Goal: Transaction & Acquisition: Purchase product/service

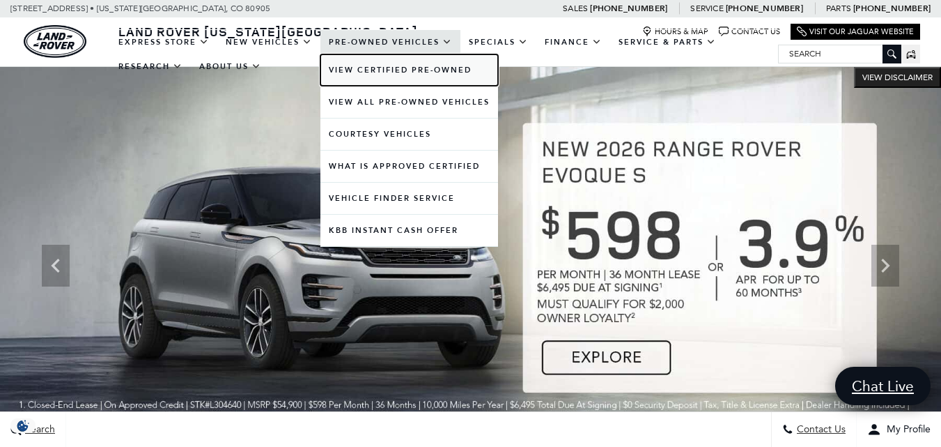
click at [376, 70] on link "View Certified Pre-Owned" at bounding box center [410, 69] width 178 height 31
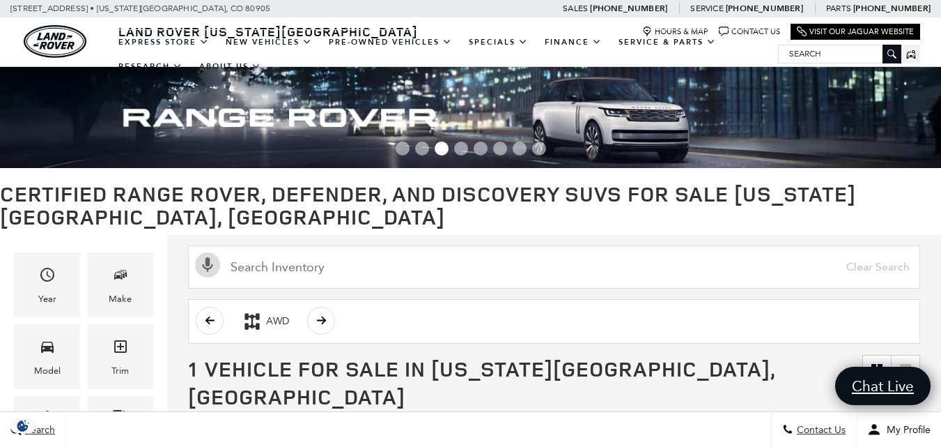
drag, startPoint x: 948, startPoint y: 17, endPoint x: 932, endPoint y: 6, distance: 20.1
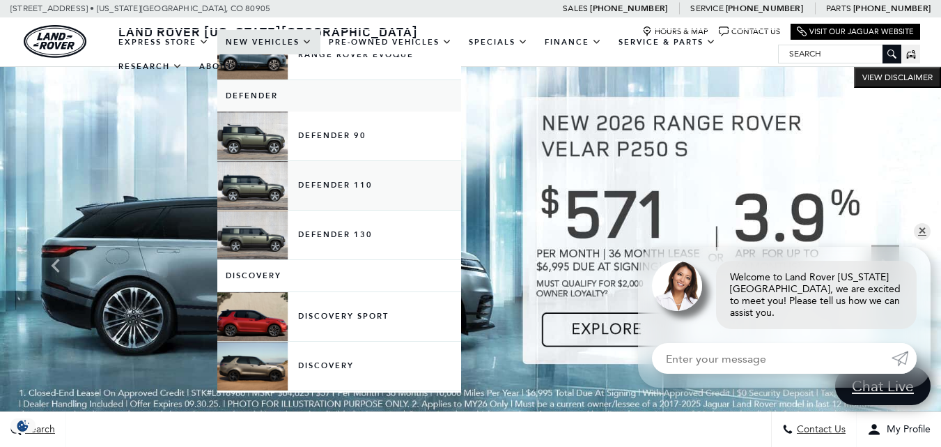
scroll to position [233, 0]
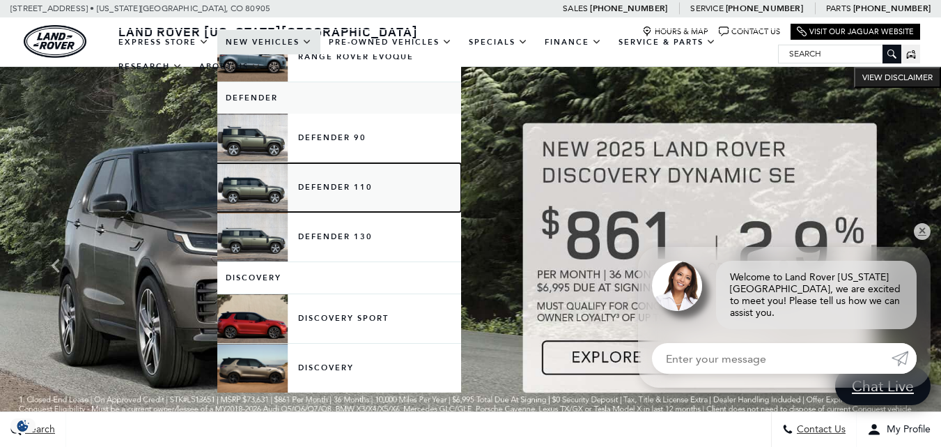
click at [329, 189] on link "Defender 110" at bounding box center [339, 187] width 244 height 49
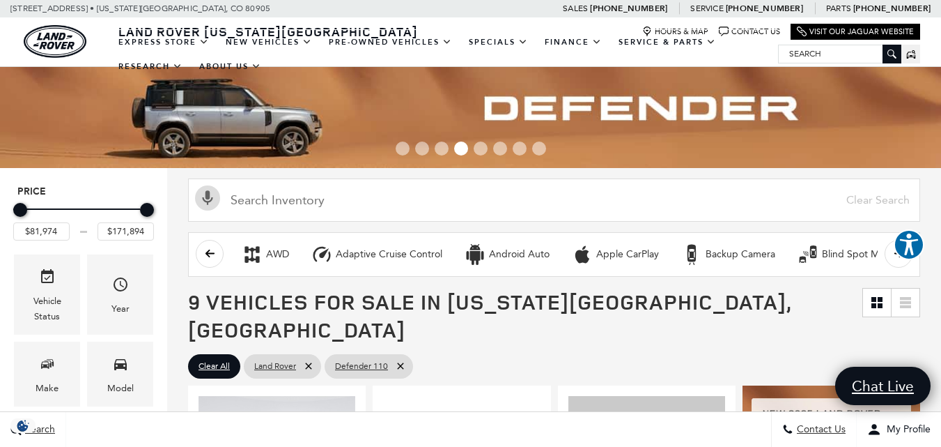
drag, startPoint x: 948, startPoint y: 20, endPoint x: 926, endPoint y: -25, distance: 49.9
